Goal: Task Accomplishment & Management: Use online tool/utility

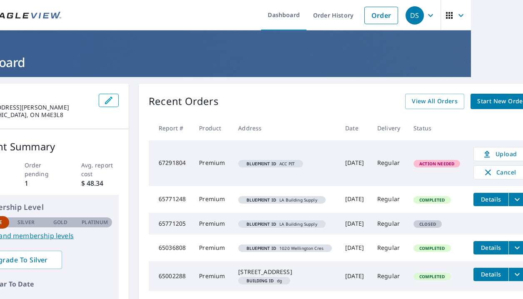
scroll to position [0, 58]
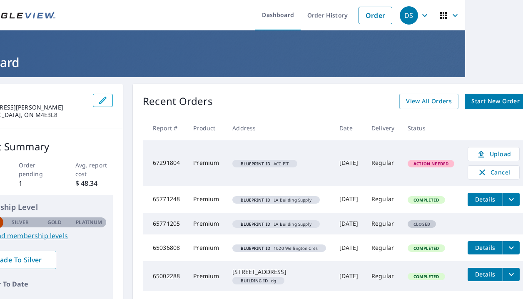
click at [422, 162] on span "Action Needed" at bounding box center [430, 164] width 45 height 6
click at [492, 153] on span "Upload" at bounding box center [493, 154] width 41 height 10
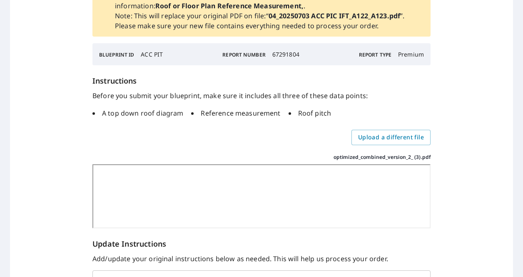
scroll to position [104, 0]
